Goal: Find specific page/section: Find specific page/section

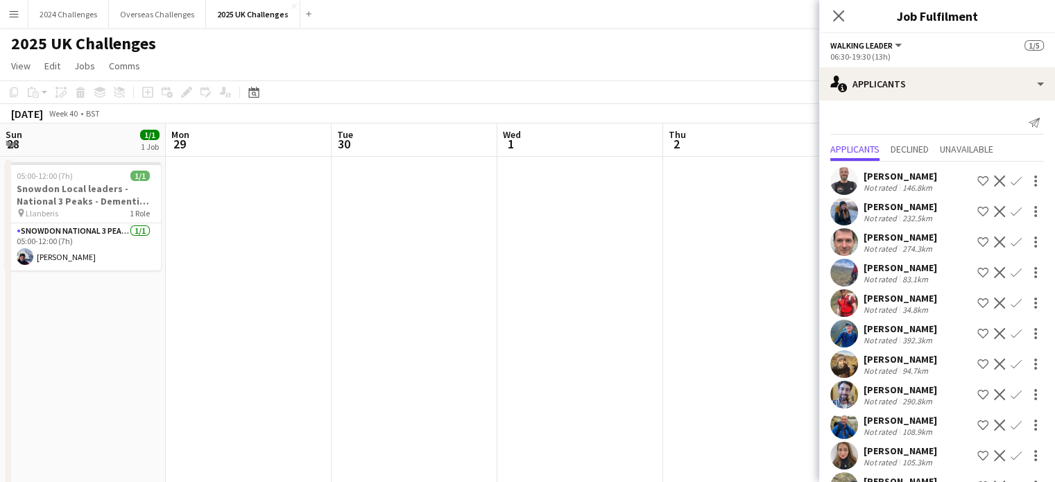
scroll to position [0, 477]
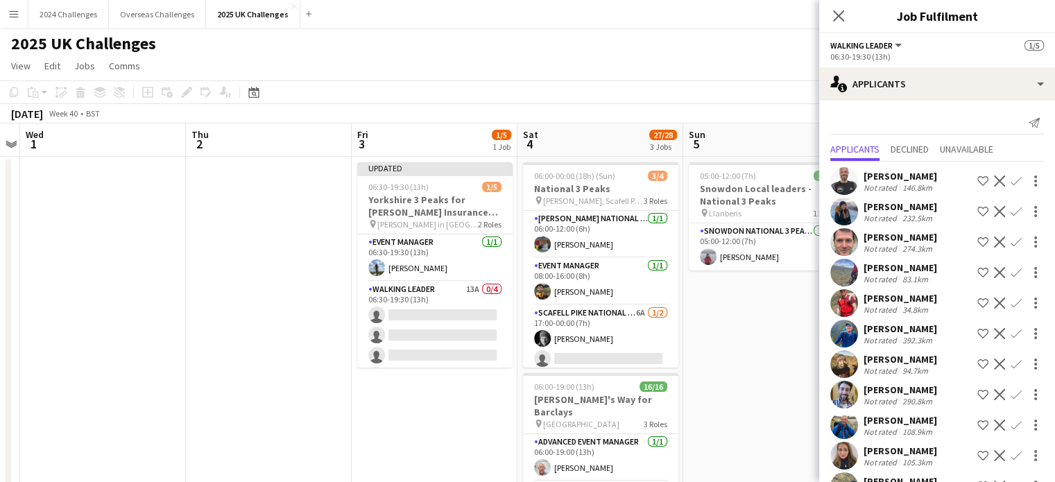
click at [555, 79] on app-page-menu "View Day view expanded Day view collapsed Month view Date picker Jump to [DATE]…" at bounding box center [527, 67] width 1055 height 26
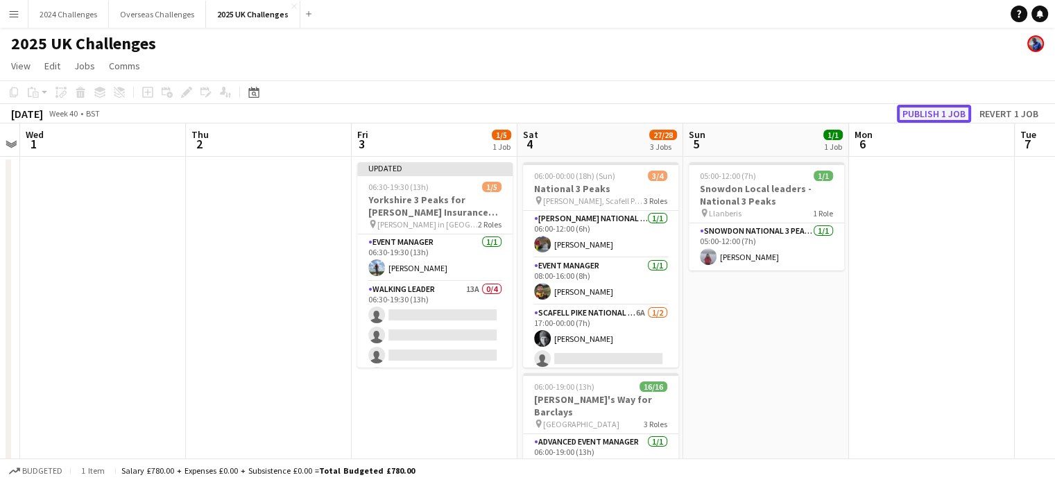
click at [938, 110] on button "Publish 1 job" at bounding box center [934, 114] width 74 height 18
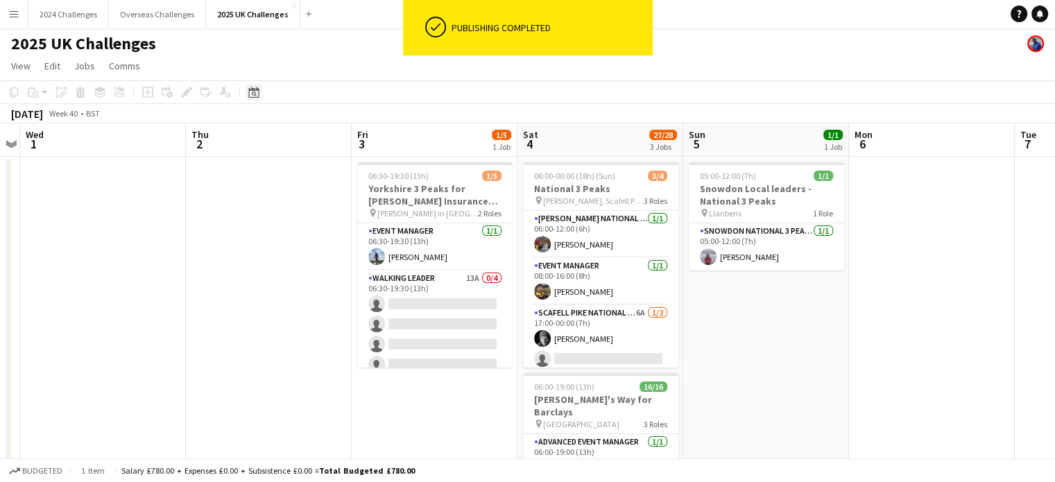
click at [255, 92] on icon at bounding box center [254, 94] width 5 height 5
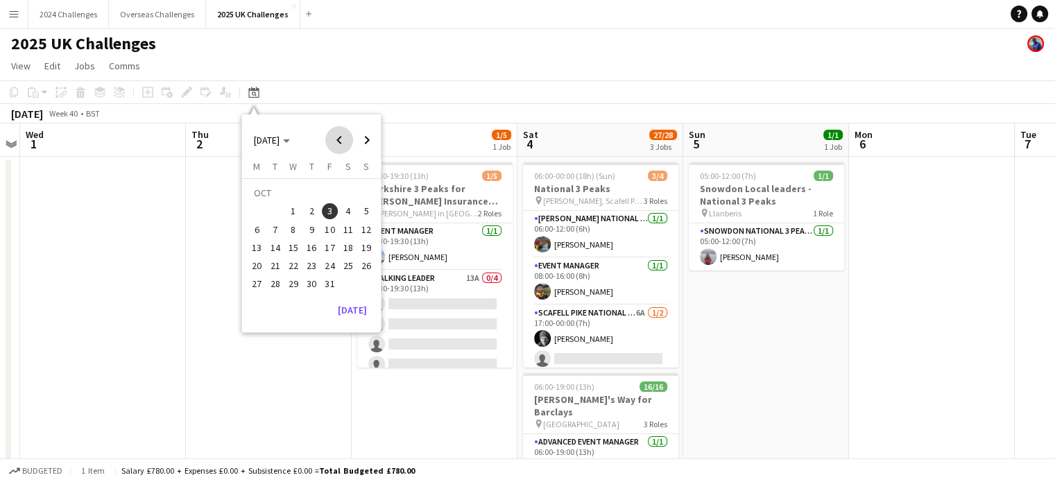
click at [341, 133] on span "Previous month" at bounding box center [339, 140] width 28 height 28
click at [273, 238] on span "12" at bounding box center [275, 233] width 17 height 17
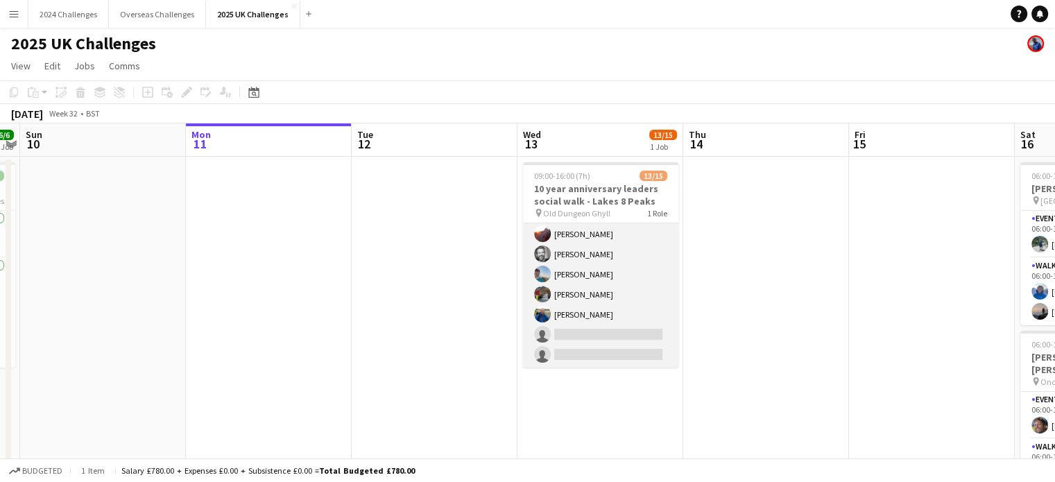
scroll to position [0, 0]
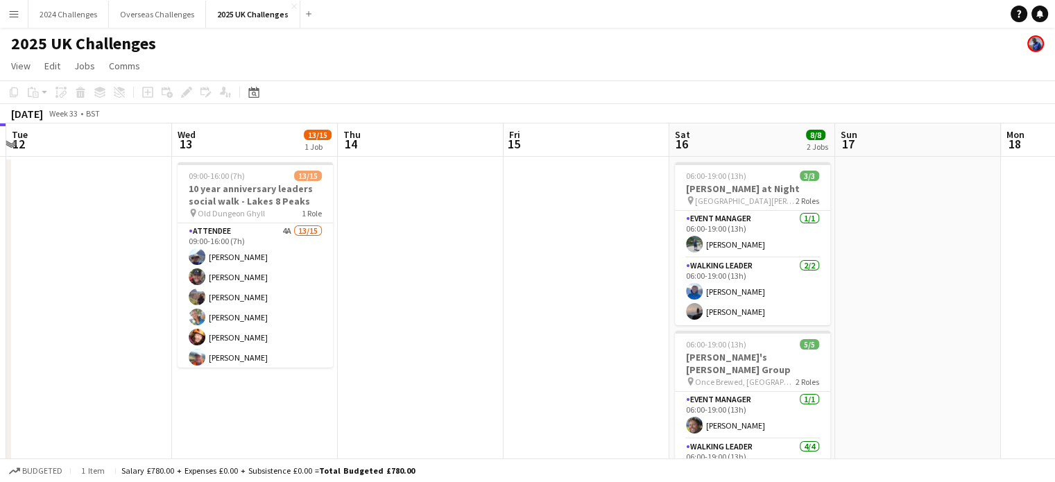
drag, startPoint x: 874, startPoint y: 318, endPoint x: 527, endPoint y: 320, distance: 346.8
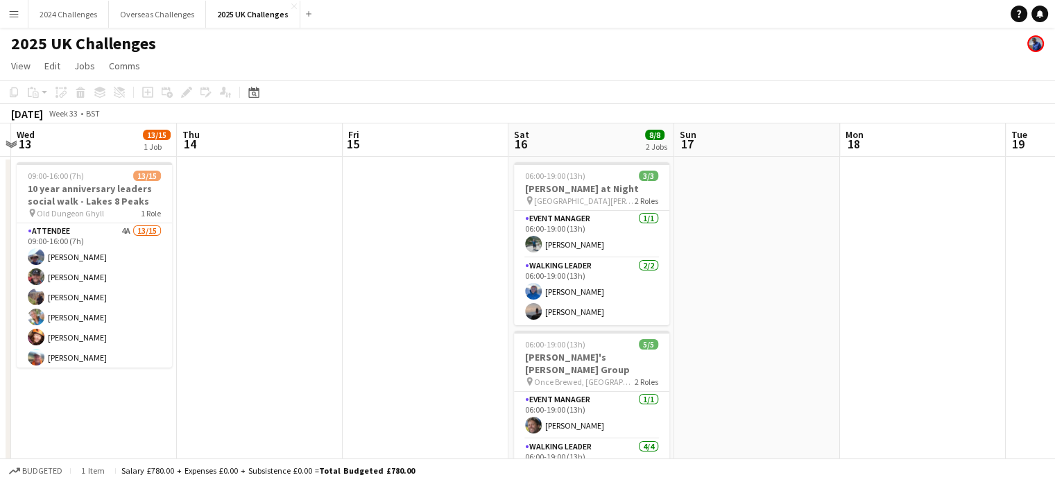
scroll to position [0, 386]
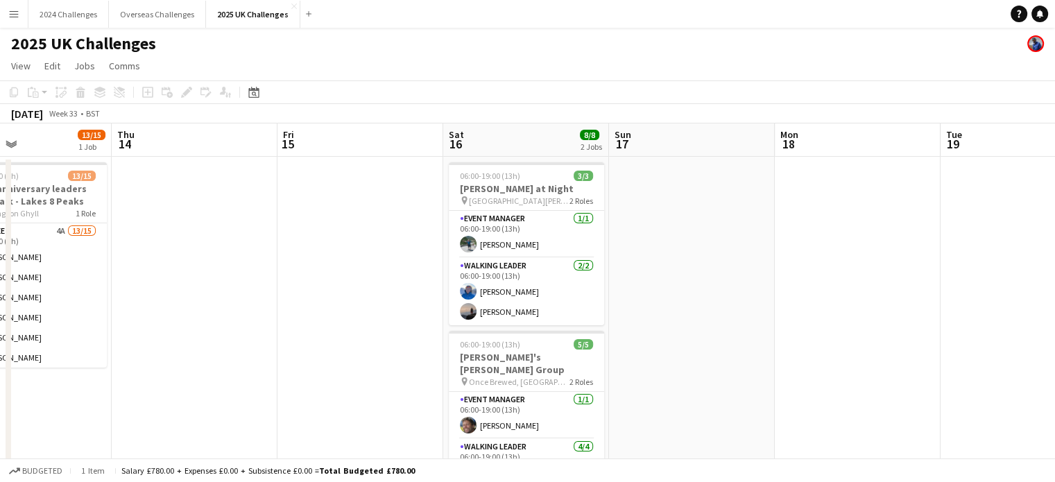
drag, startPoint x: 585, startPoint y: 302, endPoint x: 402, endPoint y: 302, distance: 183.1
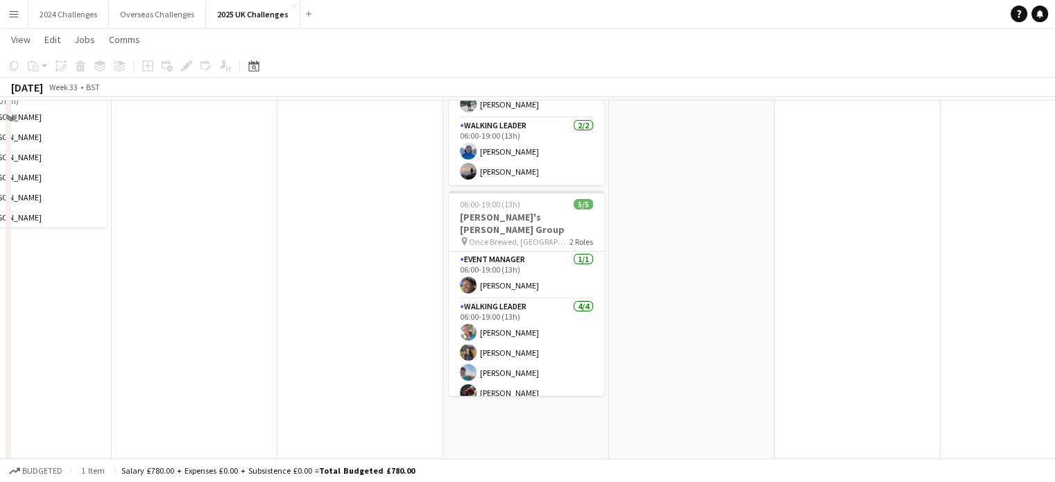
scroll to position [0, 0]
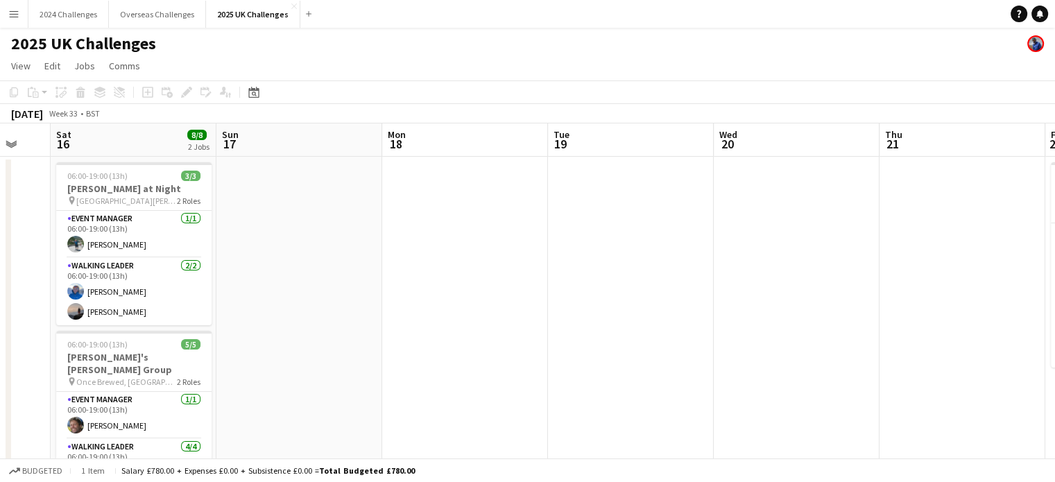
drag, startPoint x: 836, startPoint y: 299, endPoint x: 465, endPoint y: 324, distance: 371.2
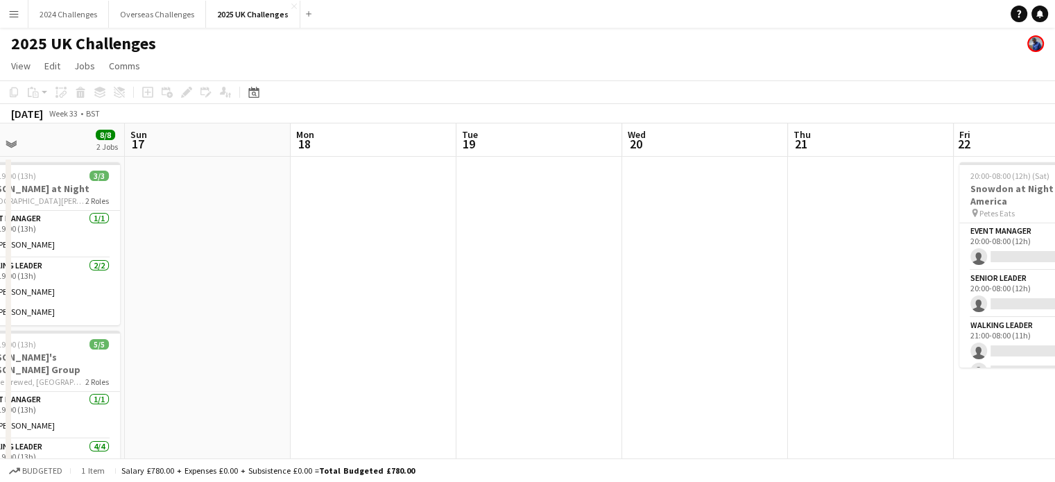
drag, startPoint x: 657, startPoint y: 327, endPoint x: 544, endPoint y: 327, distance: 113.7
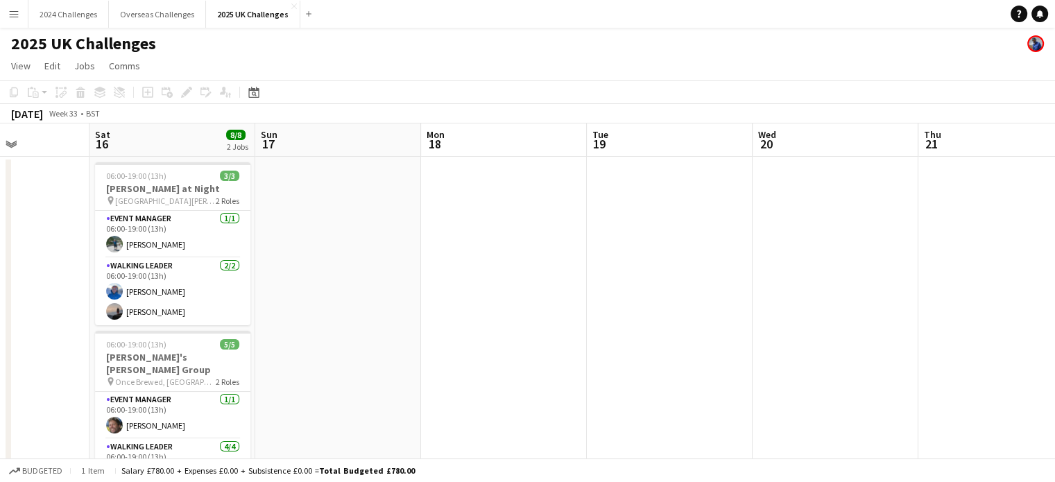
scroll to position [0, 399]
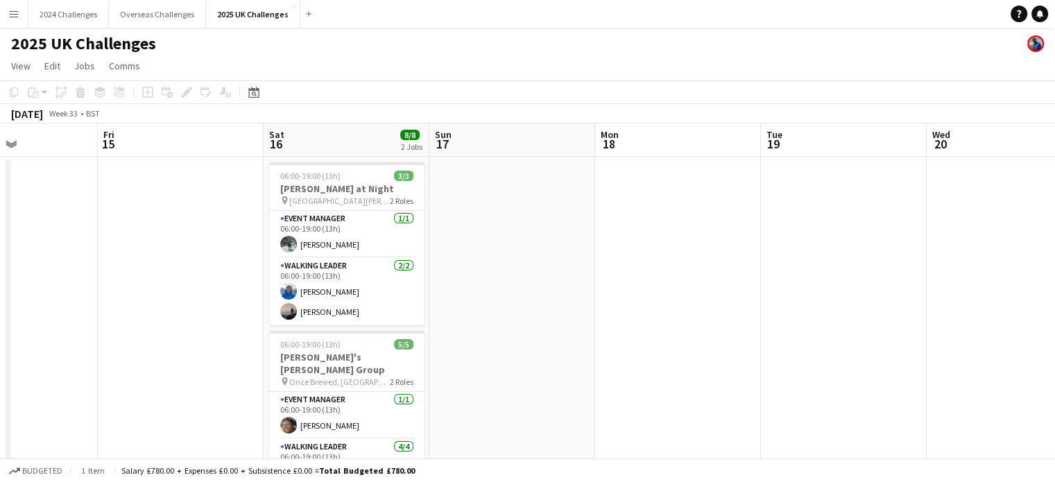
drag, startPoint x: 344, startPoint y: 331, endPoint x: 641, endPoint y: 305, distance: 298.7
